Goal: Navigation & Orientation: Understand site structure

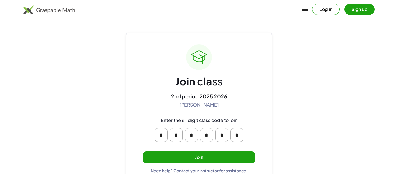
scroll to position [11, 0]
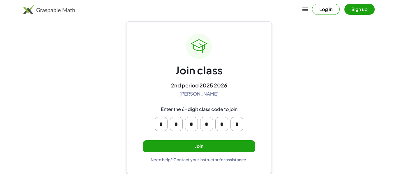
click at [194, 126] on input "*" at bounding box center [191, 124] width 13 height 14
click at [200, 132] on div "* * * * * *" at bounding box center [198, 124] width 93 height 19
click at [201, 144] on button "Join" at bounding box center [199, 147] width 112 height 12
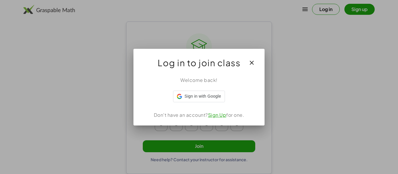
scroll to position [0, 0]
click at [252, 64] on icon "button" at bounding box center [251, 62] width 7 height 7
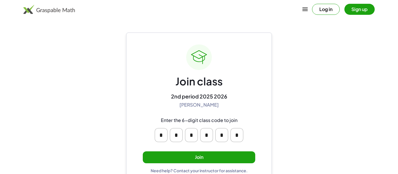
scroll to position [11, 0]
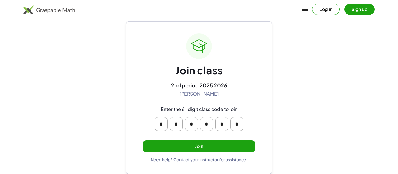
click at [211, 143] on button "Join" at bounding box center [199, 147] width 112 height 12
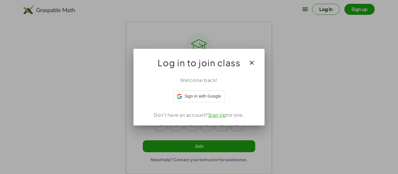
scroll to position [0, 0]
click at [197, 103] on div "Welcome back! Don't have an account? Sign Up for one." at bounding box center [198, 99] width 131 height 54
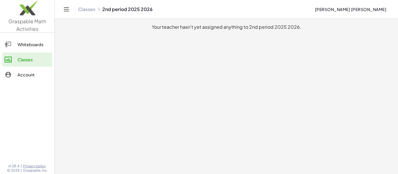
click at [21, 43] on div "Whiteboards" at bounding box center [33, 44] width 32 height 7
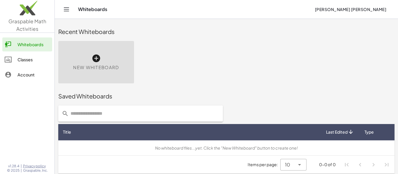
click at [22, 56] on link "Classes" at bounding box center [27, 60] width 50 height 14
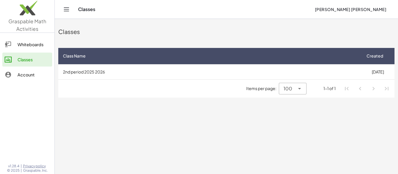
click at [70, 6] on button "Toggle navigation" at bounding box center [66, 9] width 9 height 9
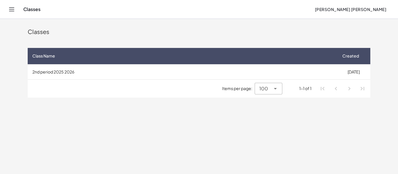
click at [15, 8] on button "Toggle navigation" at bounding box center [11, 9] width 9 height 9
